Goal: Task Accomplishment & Management: Use online tool/utility

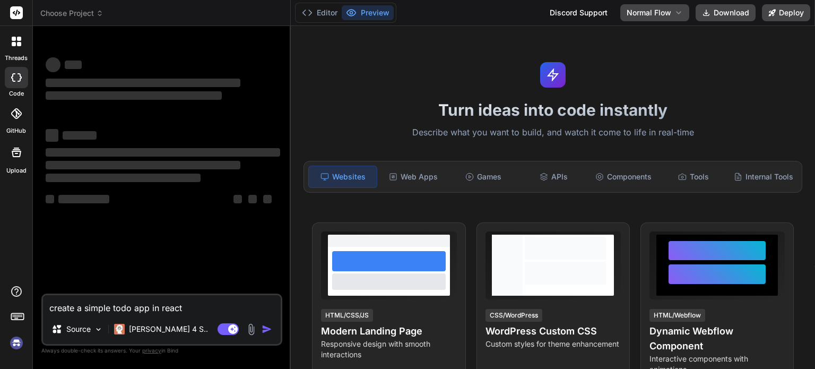
type textarea "x"
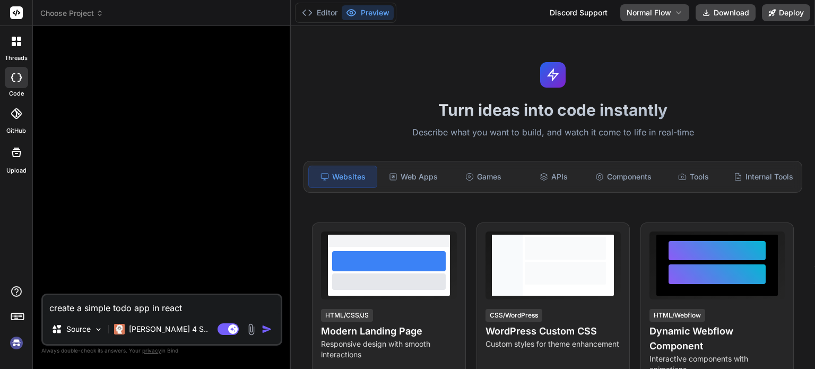
click at [18, 339] on img at bounding box center [16, 343] width 18 height 18
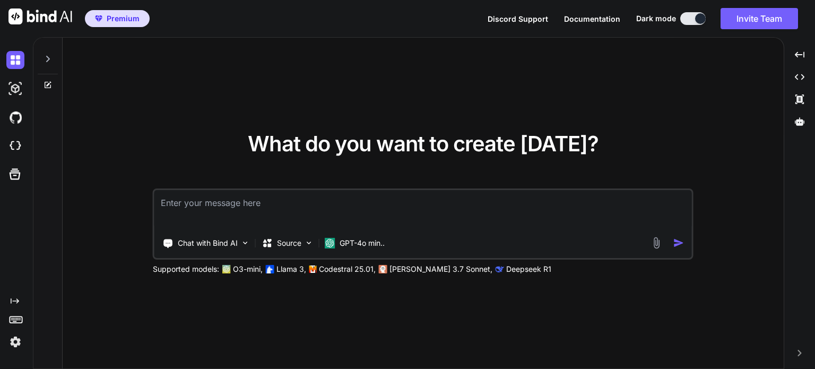
type textarea "x"
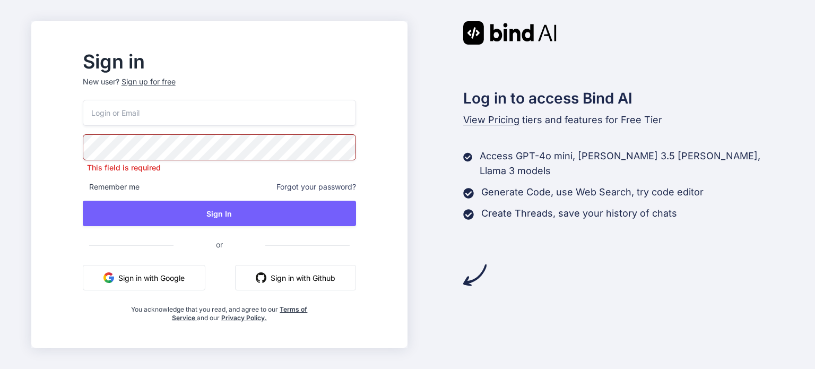
click at [180, 127] on div "This field is required Remember me Forgot your password? Sign In or Sign in wit…" at bounding box center [219, 211] width 273 height 222
paste input "[EMAIL_ADDRESS][DOMAIN_NAME]"
type input "[EMAIL_ADDRESS][DOMAIN_NAME]"
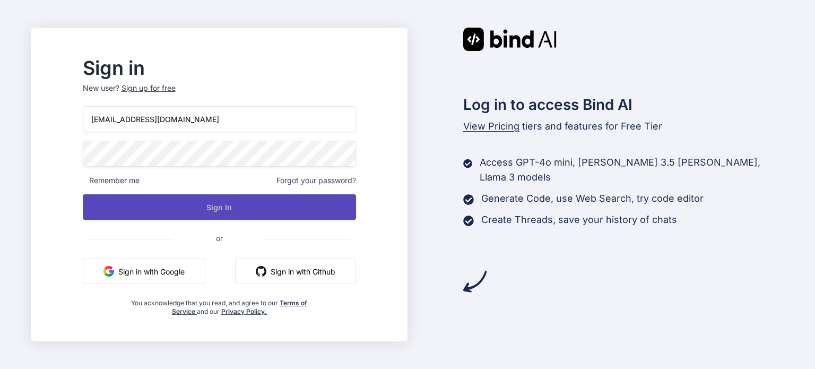
click at [258, 213] on button "Sign In" at bounding box center [219, 206] width 273 height 25
